Goal: Information Seeking & Learning: Learn about a topic

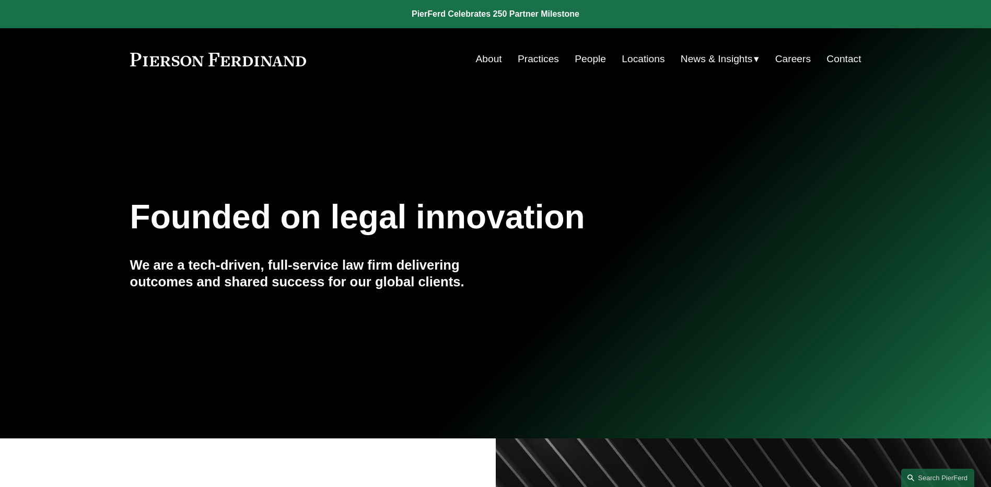
click at [0, 0] on span "News" at bounding box center [0, 0] width 0 height 0
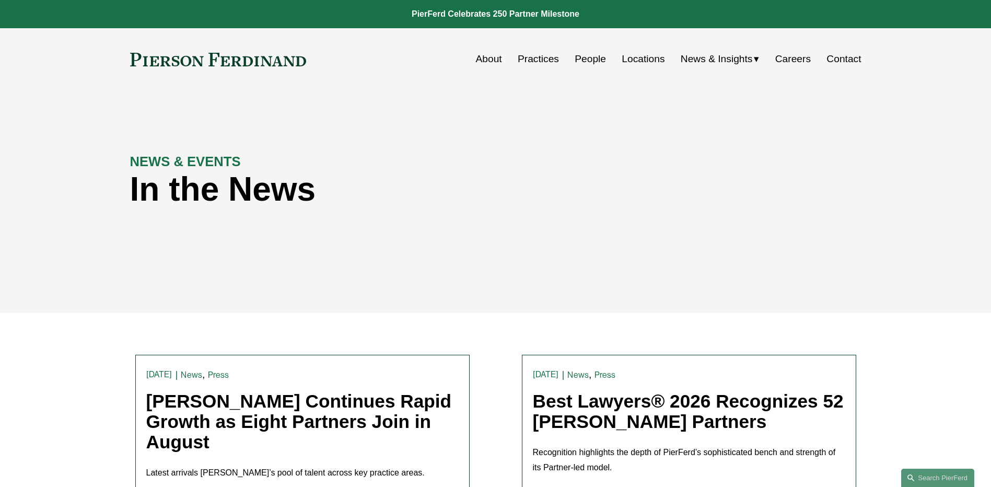
click at [581, 60] on link "People" at bounding box center [590, 59] width 31 height 20
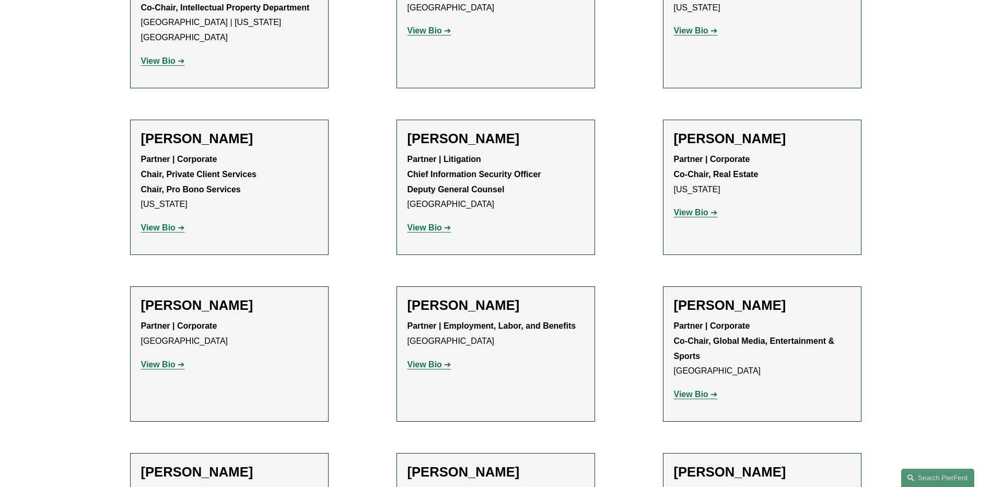
scroll to position [11646, 0]
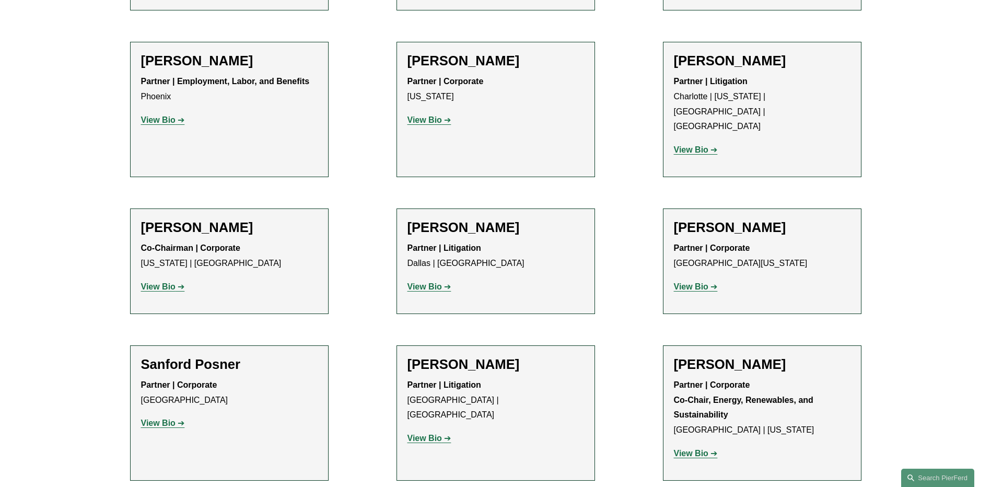
scroll to position [9660, 0]
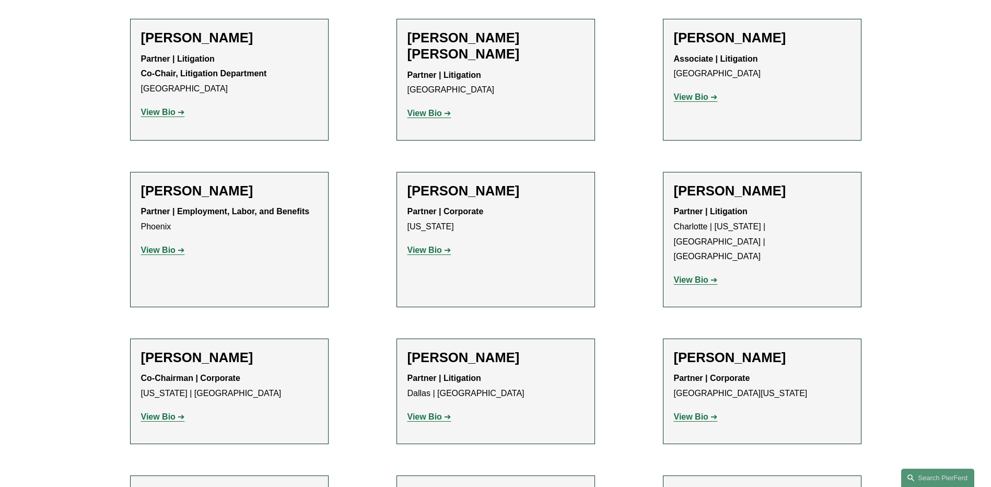
scroll to position [9555, 0]
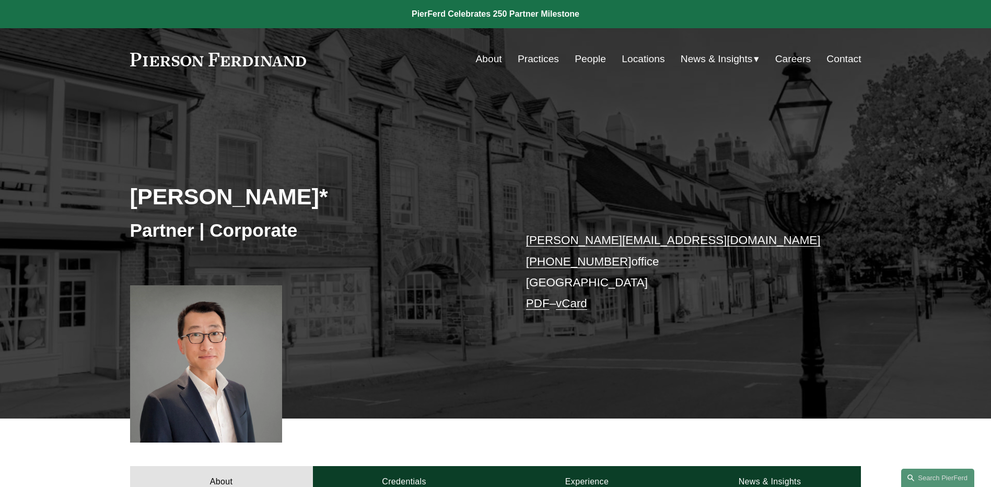
click at [587, 57] on link "People" at bounding box center [590, 59] width 31 height 20
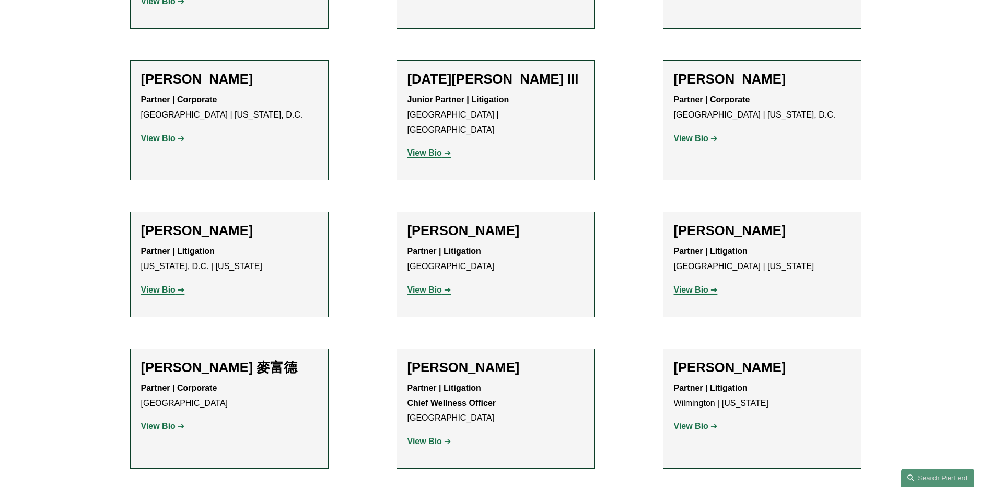
scroll to position [8362, 0]
